Goal: Complete application form

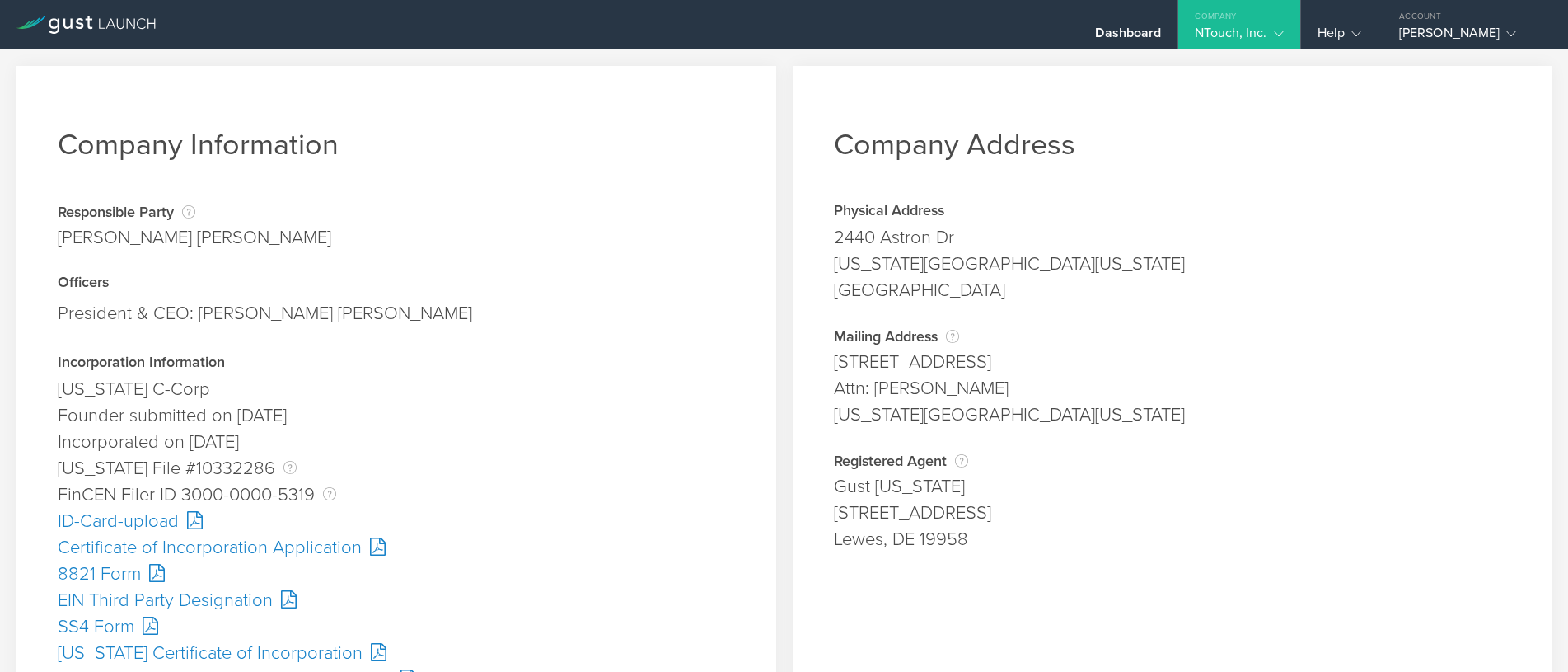
scroll to position [495, 0]
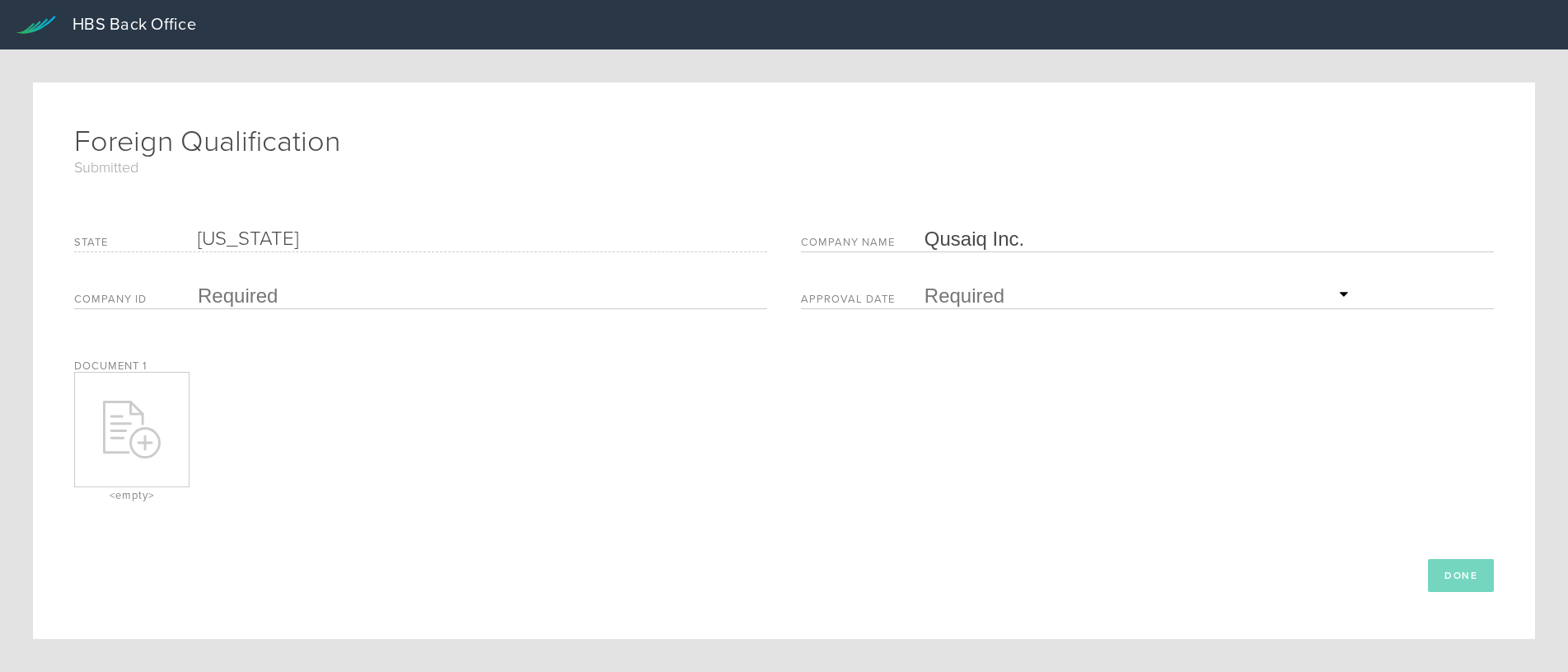
click at [373, 363] on fieldset "Document 1 remove Created with Sketch. <empty> Done" at bounding box center [784, 462] width 1420 height 260
click at [248, 300] on input "text" at bounding box center [477, 296] width 561 height 25
paste input "002050408"
type input "002050408"
click at [963, 300] on input "text" at bounding box center [1139, 296] width 429 height 25
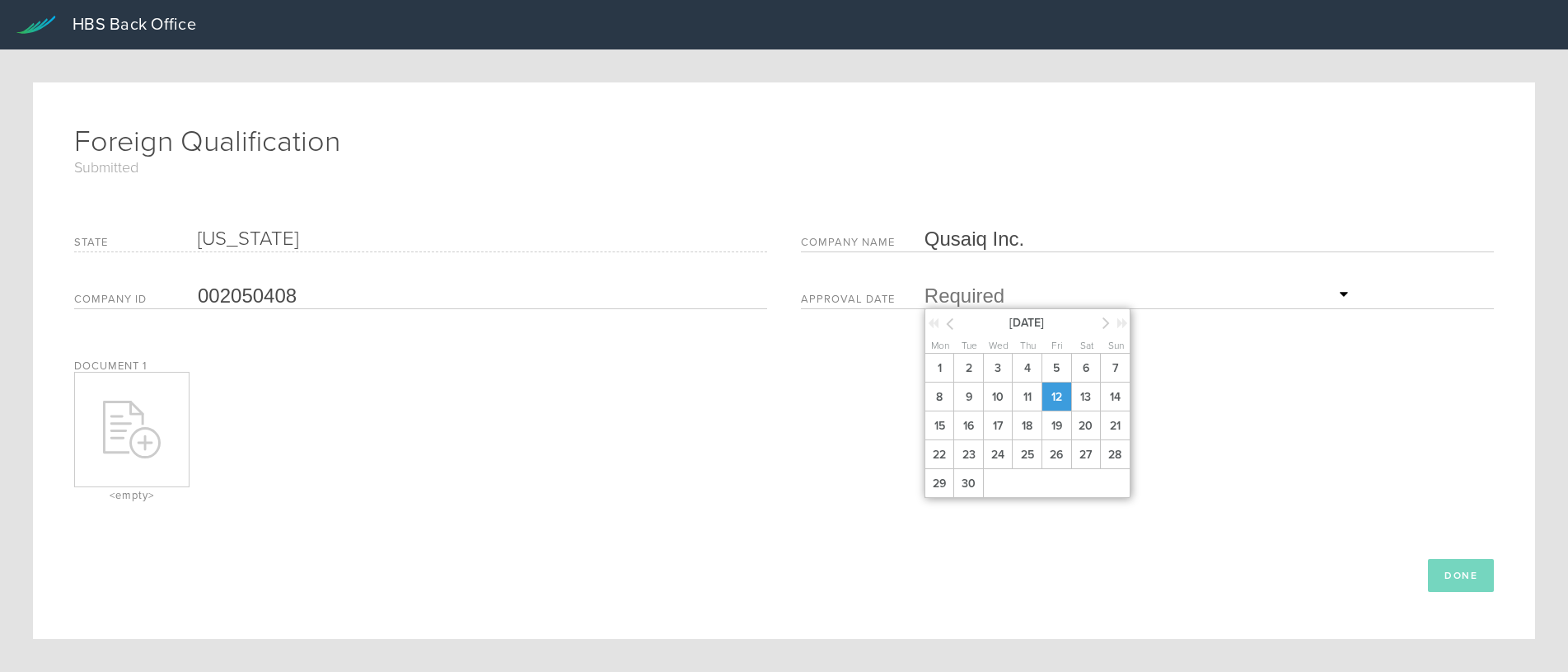
click at [1058, 391] on span "12" at bounding box center [1056, 397] width 30 height 29
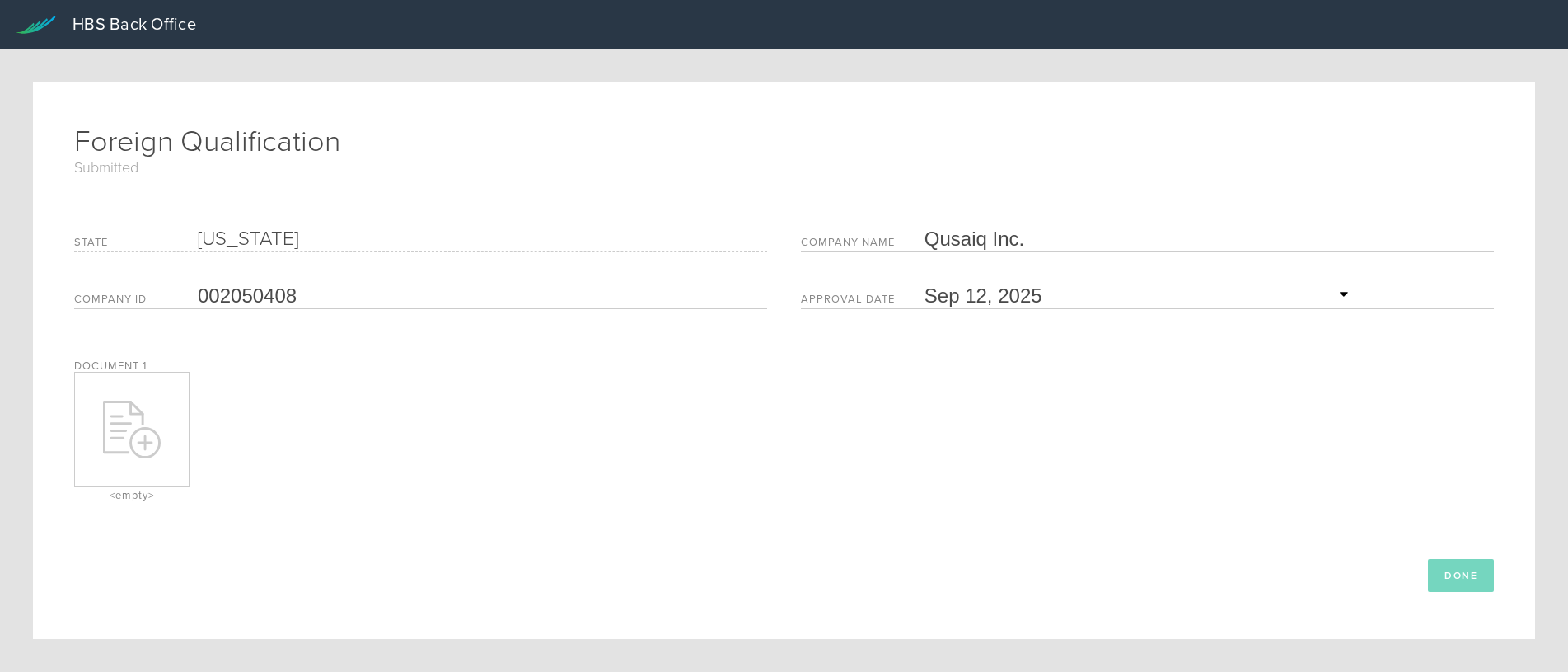
click at [136, 426] on icon at bounding box center [132, 429] width 58 height 58
type input "C:\fakepath\approved TN FQ.pdf"
click at [1454, 578] on button "Done" at bounding box center [1460, 575] width 65 height 33
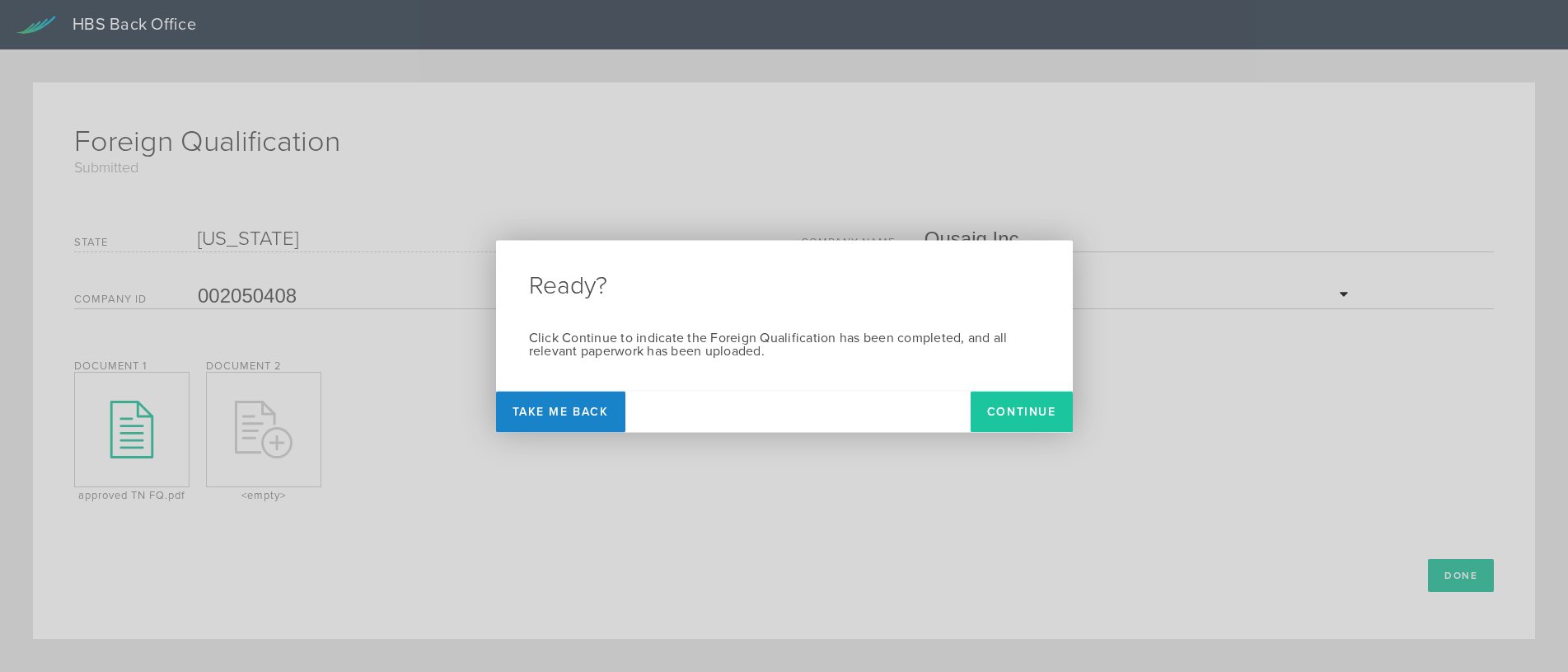
click at [992, 406] on button "Continue" at bounding box center [1021, 411] width 102 height 41
